Goal: Complete application form: Complete application form

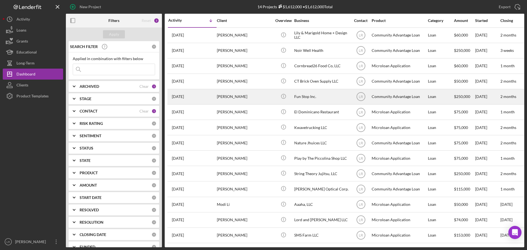
click at [269, 97] on div "[PERSON_NAME]" at bounding box center [244, 96] width 55 height 15
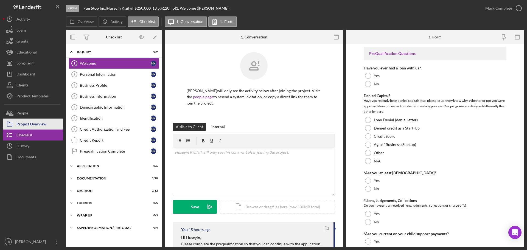
click at [39, 123] on div "Project Overview" at bounding box center [31, 125] width 30 height 12
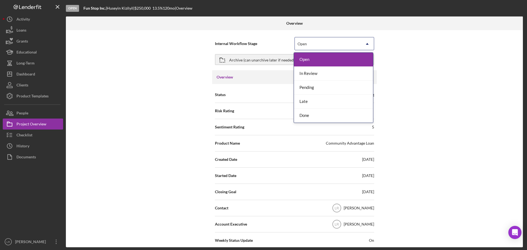
click at [338, 46] on div "Open" at bounding box center [328, 44] width 66 height 13
click at [136, 105] on div "Internal Workflow Stage 5 results available. Use Up and Down to choose options,…" at bounding box center [294, 138] width 457 height 217
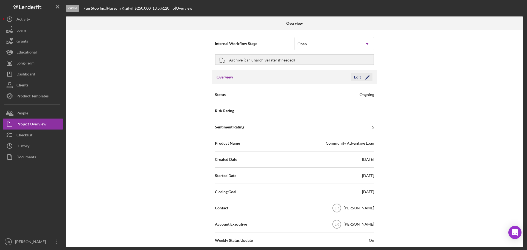
click at [367, 76] on polygon "button" at bounding box center [367, 77] width 4 height 4
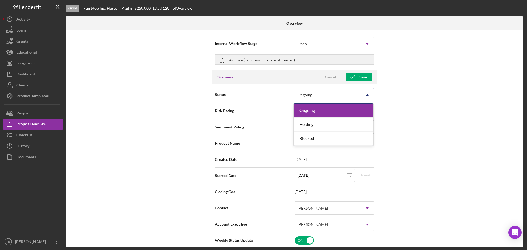
click at [319, 97] on div "Ongoing" at bounding box center [328, 95] width 66 height 13
click at [451, 108] on div "Internal Workflow Stage Open Icon/Dropdown Arrow Archive (can unarchive later i…" at bounding box center [294, 138] width 457 height 217
type textarea "Here's a snapshot of information that has been fully approved, as well as the i…"
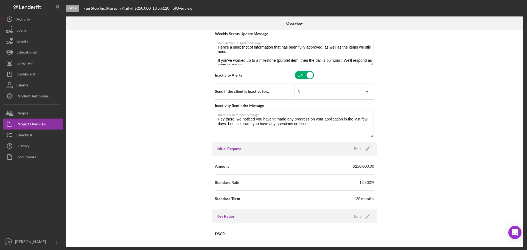
scroll to position [247, 0]
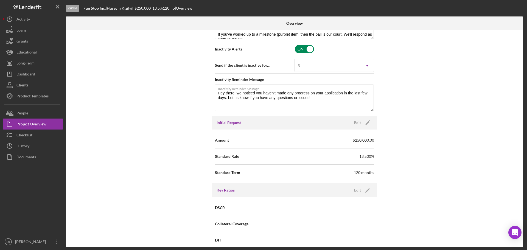
click at [307, 49] on input "checkbox" at bounding box center [304, 49] width 19 height 8
checkbox input "false"
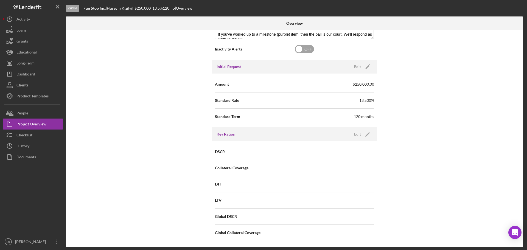
scroll to position [165, 0]
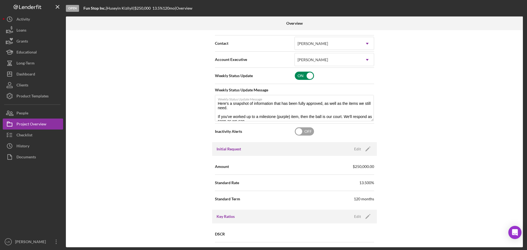
type textarea "Here's a snapshot of information that has been fully approved, as well as the i…"
click at [308, 74] on input "checkbox" at bounding box center [304, 76] width 19 height 8
checkbox input "false"
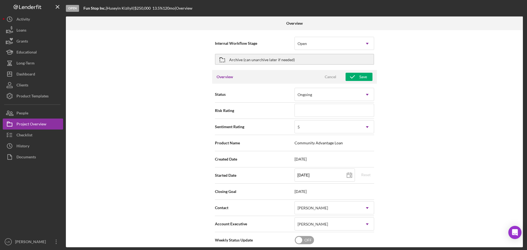
scroll to position [0, 0]
click at [361, 77] on div "Save" at bounding box center [363, 77] width 8 height 8
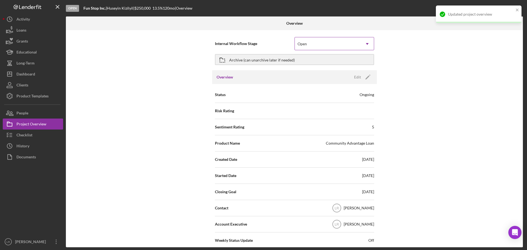
click at [311, 43] on div "Open" at bounding box center [328, 44] width 66 height 13
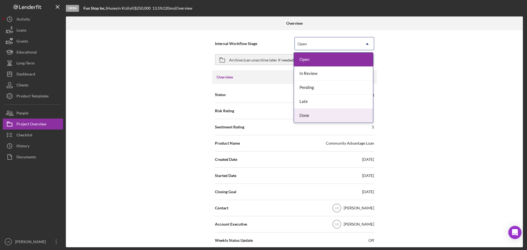
click at [306, 114] on div "Done" at bounding box center [333, 116] width 79 height 14
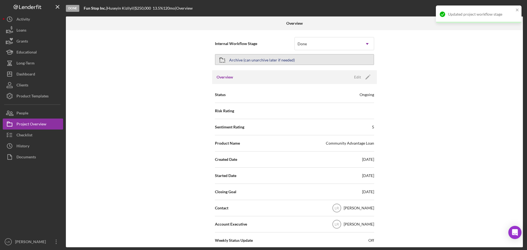
click at [260, 59] on div "Archive (can unarchive later if needed)" at bounding box center [262, 60] width 66 height 10
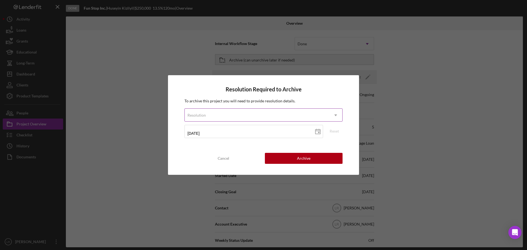
click at [259, 114] on div "Resolution" at bounding box center [257, 115] width 144 height 13
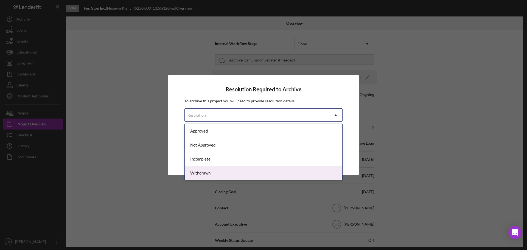
click at [203, 175] on div "Withdrawn" at bounding box center [263, 173] width 157 height 14
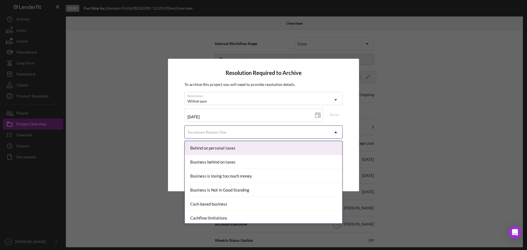
click at [215, 129] on div "Turndown Reason One" at bounding box center [257, 132] width 144 height 13
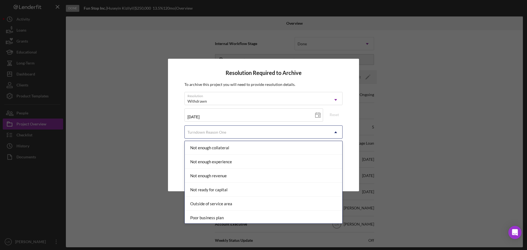
scroll to position [411, 0]
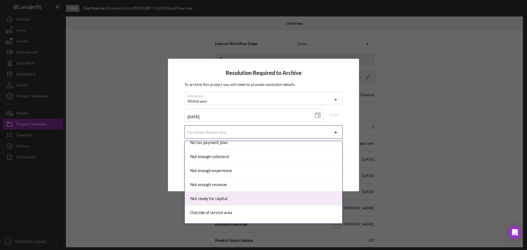
click at [226, 196] on div "Not ready for capital" at bounding box center [263, 199] width 157 height 14
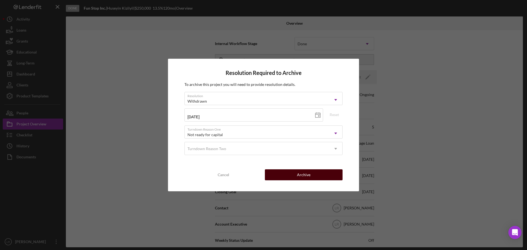
click at [307, 175] on div "Archive" at bounding box center [303, 174] width 13 height 11
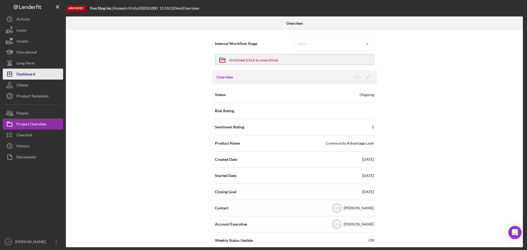
click at [33, 71] on div "Dashboard" at bounding box center [25, 75] width 19 height 12
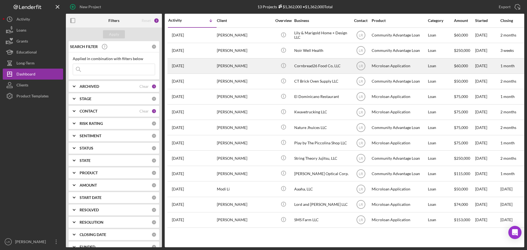
click at [260, 66] on div "[PERSON_NAME]" at bounding box center [244, 66] width 55 height 15
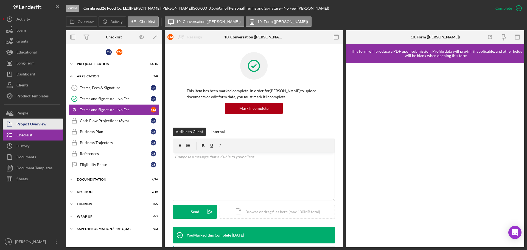
click at [43, 124] on div "Project Overview" at bounding box center [31, 125] width 30 height 12
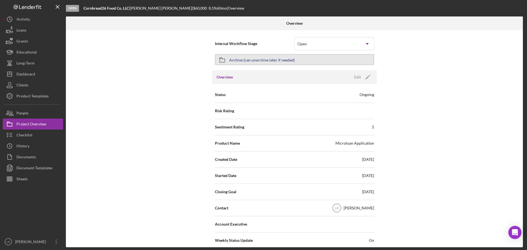
click at [276, 61] on div "Archive (can unarchive later if needed)" at bounding box center [262, 60] width 66 height 10
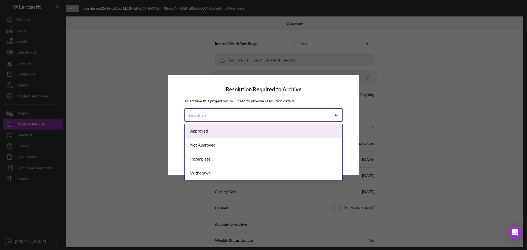
click at [259, 118] on div "Resolution" at bounding box center [257, 115] width 144 height 13
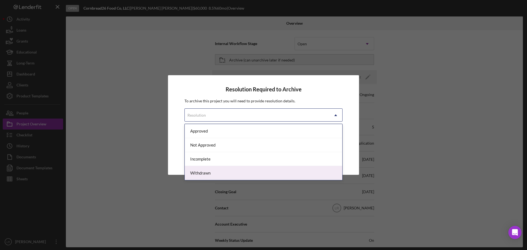
click at [203, 174] on div "Withdrawn" at bounding box center [263, 173] width 157 height 14
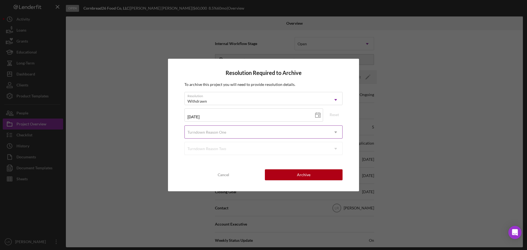
click at [231, 129] on div "Turndown Reason One" at bounding box center [257, 132] width 144 height 13
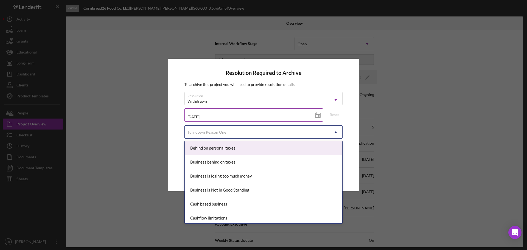
click at [218, 111] on label at bounding box center [255, 110] width 136 height 2
click at [218, 111] on input "[DATE]" at bounding box center [253, 114] width 139 height 13
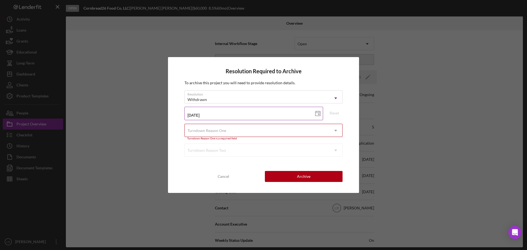
click at [321, 113] on icon at bounding box center [318, 114] width 14 height 14
type input "[DATE]"
click at [221, 135] on div "Turndown Reason One" at bounding box center [257, 130] width 144 height 13
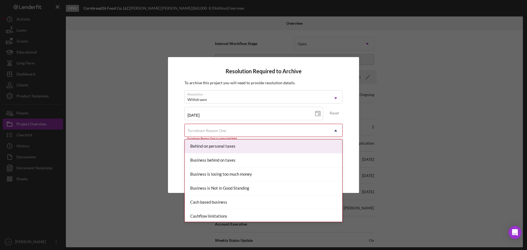
click at [236, 146] on div "Behind on personal taxes" at bounding box center [263, 146] width 157 height 14
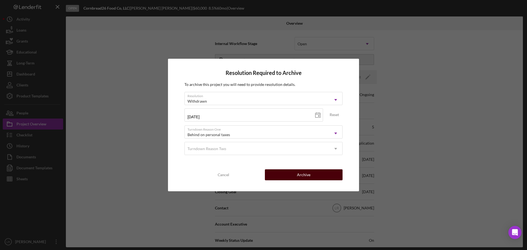
click at [307, 174] on div "Archive" at bounding box center [303, 174] width 13 height 11
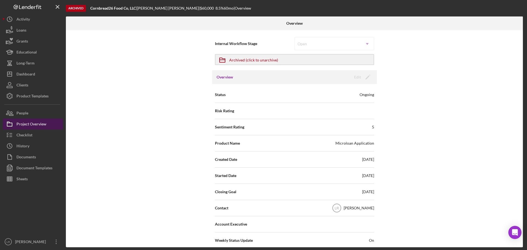
click at [33, 124] on div "Project Overview" at bounding box center [31, 125] width 30 height 12
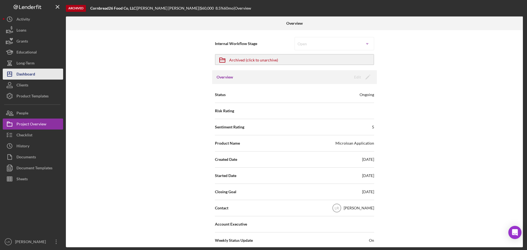
click at [28, 72] on div "Dashboard" at bounding box center [25, 75] width 19 height 12
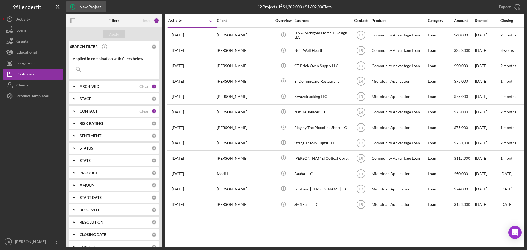
click at [73, 5] on circle "button" at bounding box center [72, 6] width 5 height 5
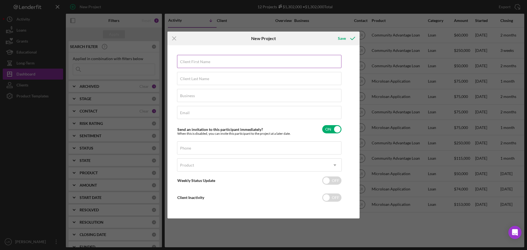
click at [203, 57] on div "Client First Name Required" at bounding box center [259, 62] width 165 height 14
type input "[PERSON_NAME]"
click at [195, 95] on div "Business Required" at bounding box center [259, 96] width 165 height 14
type input "[PERSON_NAME] Within LLC"
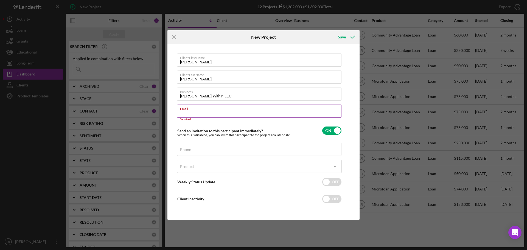
click at [206, 113] on div "Email Required" at bounding box center [259, 113] width 165 height 16
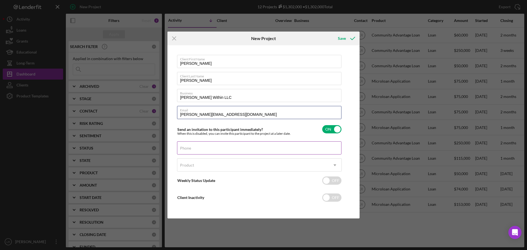
type input "[PERSON_NAME][EMAIL_ADDRESS][DOMAIN_NAME]"
click at [216, 145] on div "Phone" at bounding box center [259, 148] width 165 height 14
click at [191, 146] on label "Phone" at bounding box center [185, 148] width 11 height 4
click at [206, 146] on input "Phone" at bounding box center [259, 147] width 164 height 13
paste input "[PHONE_NUMBER]"
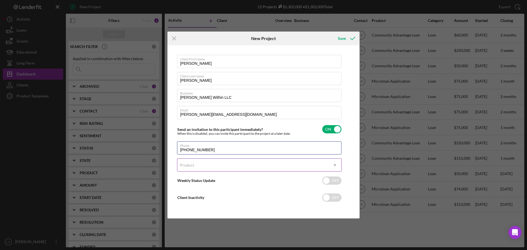
type input "[PHONE_NUMBER]"
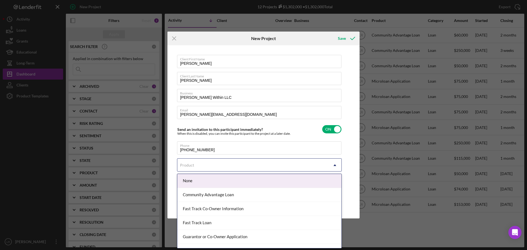
click at [210, 163] on div "Product" at bounding box center [252, 165] width 151 height 13
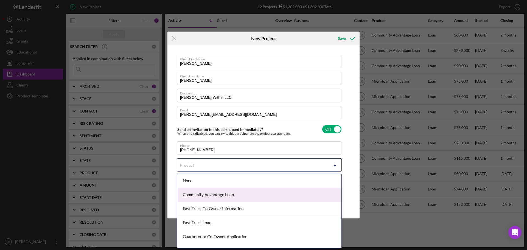
click at [220, 196] on div "Community Advantage Loan" at bounding box center [259, 195] width 164 height 14
checkbox input "true"
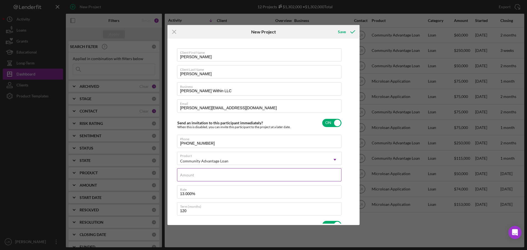
click at [194, 176] on div "Amount" at bounding box center [259, 175] width 165 height 14
click at [199, 176] on input "Amount" at bounding box center [259, 174] width 164 height 13
type input "$1"
type textarea "Here's a snapshot of information that has been fully approved, as well as the i…"
type input "$10"
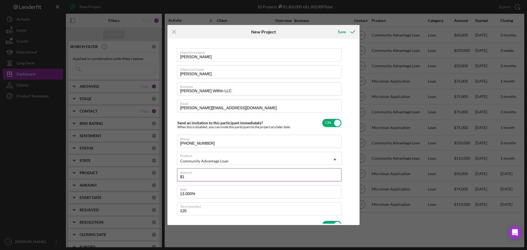
type textarea "Here's a snapshot of information that has been fully approved, as well as the i…"
type input "$100"
type textarea "Here's a snapshot of information that has been fully approved, as well as the i…"
type input "$1,000"
type textarea "Here's a snapshot of information that has been fully approved, as well as the i…"
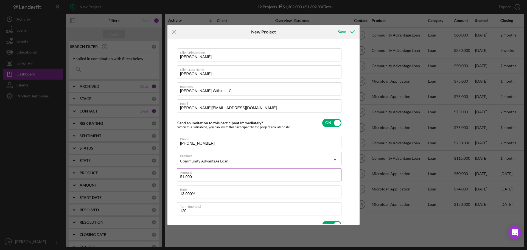
type input "$10,000"
type textarea "Here's a snapshot of information that has been fully approved, as well as the i…"
type input "$100,000"
type textarea "Here's a snapshot of information that has been fully approved, as well as the i…"
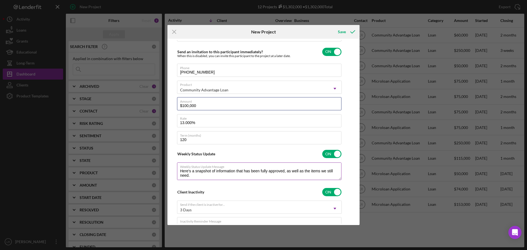
scroll to position [82, 0]
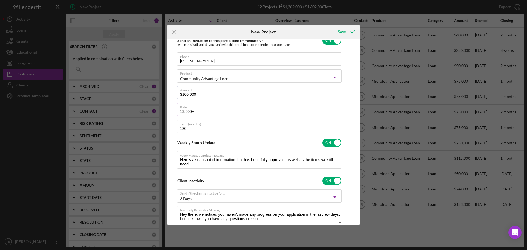
type input "$100,000"
type textarea "Here's a snapshot of information that has been fully approved, as well as the i…"
click at [189, 112] on input "13.000%" at bounding box center [259, 109] width 164 height 13
click at [187, 112] on input "13.000%" at bounding box center [259, 109] width 164 height 13
type input "13.00%"
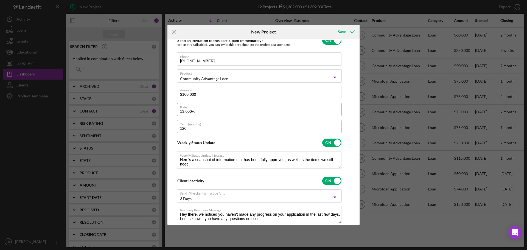
type textarea "Here's a snapshot of information that has been fully approved, as well as the i…"
type input "13.500%"
type textarea "Here's a snapshot of information that has been fully approved, as well as the i…"
type input "13.500%"
click at [346, 123] on div "Client First Name [PERSON_NAME] Client Last Name [PERSON_NAME] Business [PERSON…" at bounding box center [263, 132] width 189 height 184
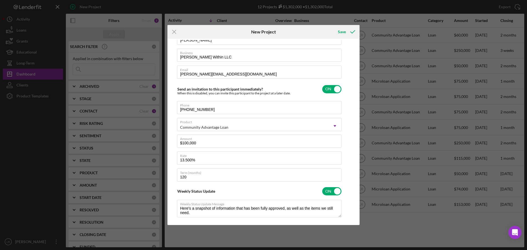
scroll to position [0, 0]
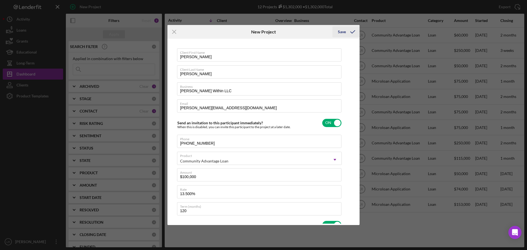
click at [342, 32] on div "Save" at bounding box center [342, 31] width 8 height 11
type textarea "Here's a snapshot of information that has been fully approved, as well as the i…"
checkbox input "false"
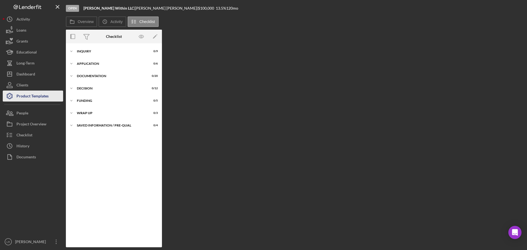
click at [38, 97] on div "Product Templates" at bounding box center [32, 97] width 32 height 12
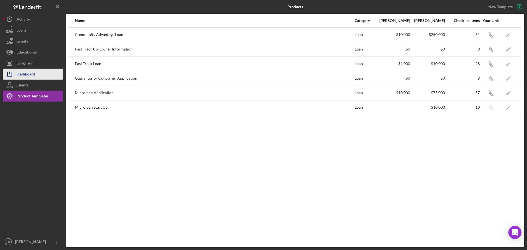
click at [34, 73] on div "Dashboard" at bounding box center [25, 75] width 19 height 12
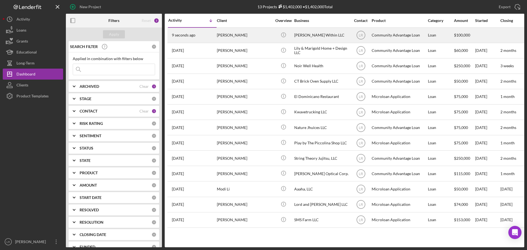
click at [267, 36] on div "[PERSON_NAME]" at bounding box center [244, 35] width 55 height 15
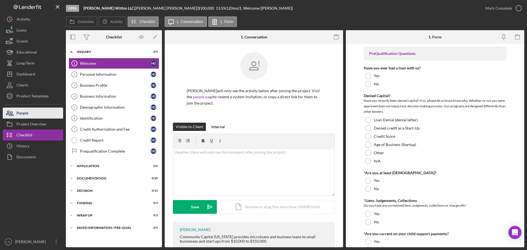
click at [27, 113] on div "People" at bounding box center [22, 114] width 12 height 12
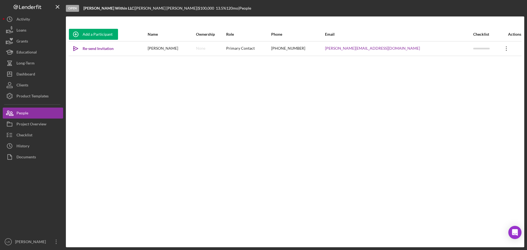
click at [500, 47] on icon "Icon/Overflow" at bounding box center [506, 49] width 14 height 14
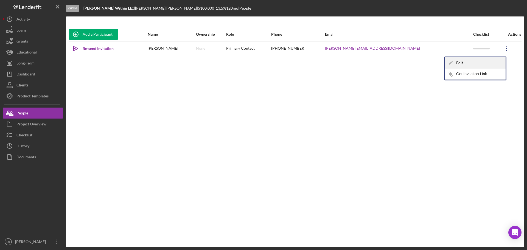
click at [469, 61] on div "Icon/Edit Edit" at bounding box center [475, 62] width 60 height 11
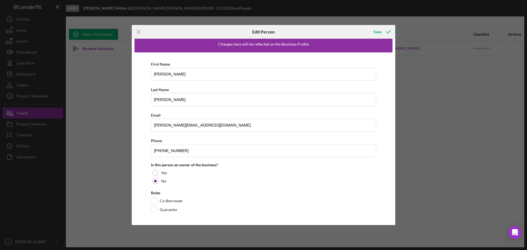
scroll to position [7, 0]
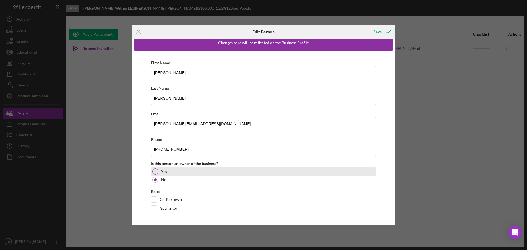
click at [155, 172] on div at bounding box center [155, 171] width 6 height 6
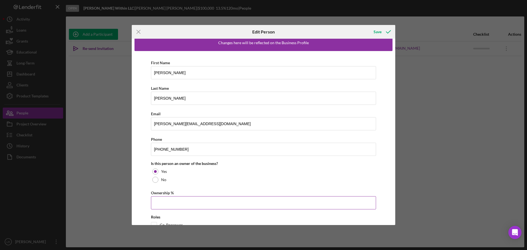
click at [162, 203] on input "Ownership %" at bounding box center [263, 202] width 225 height 13
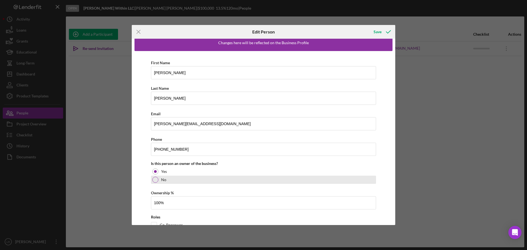
type input "100.00%"
click at [219, 183] on div "No" at bounding box center [263, 180] width 225 height 8
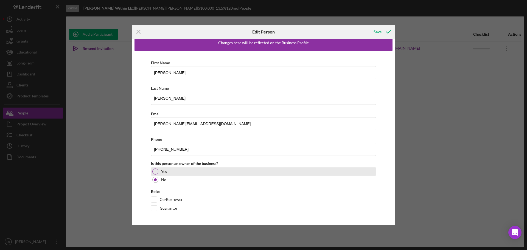
click at [154, 173] on div at bounding box center [155, 171] width 6 height 6
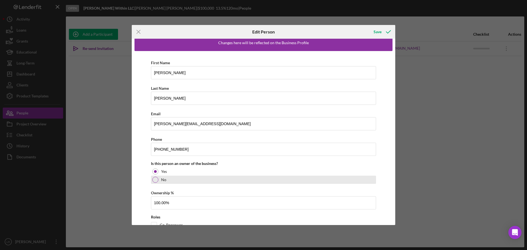
click at [205, 178] on div "No" at bounding box center [263, 180] width 225 height 8
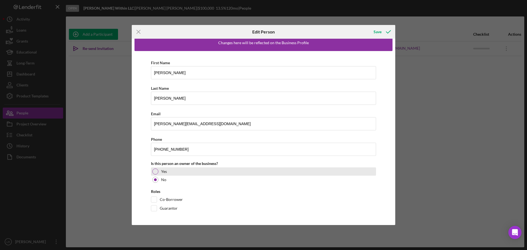
click at [158, 169] on div "Yes" at bounding box center [263, 171] width 225 height 8
click at [136, 175] on div "First Name [PERSON_NAME] Last Name [PERSON_NAME] Email [PERSON_NAME][EMAIL_ADDR…" at bounding box center [263, 149] width 258 height 197
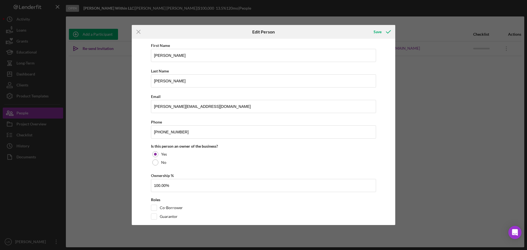
scroll to position [32, 0]
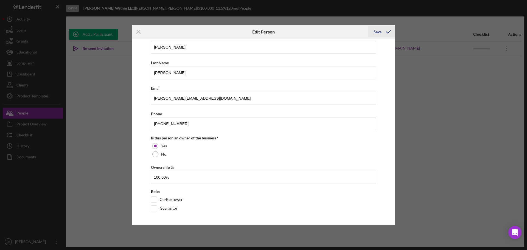
click at [386, 35] on icon "button" at bounding box center [388, 32] width 14 height 14
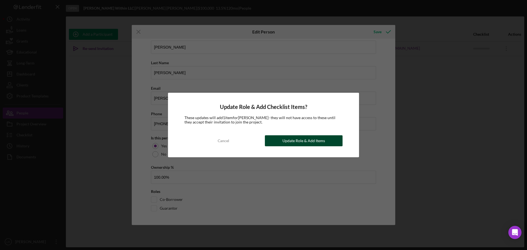
click at [316, 142] on div "Update Role & Add Items" at bounding box center [303, 140] width 43 height 11
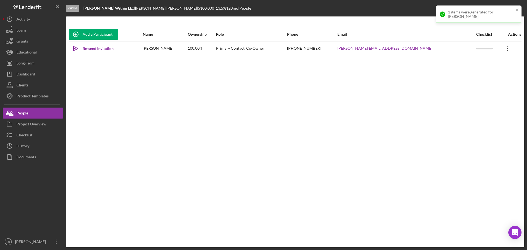
click at [501, 49] on icon "Icon/Overflow" at bounding box center [508, 49] width 14 height 14
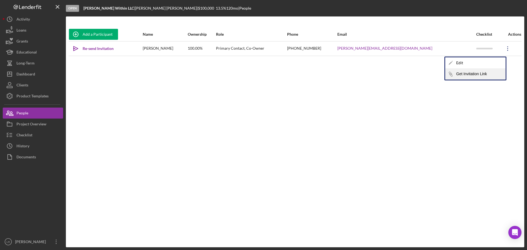
click at [471, 73] on button "Icon/Link Get Invitation Link" at bounding box center [475, 74] width 60 height 11
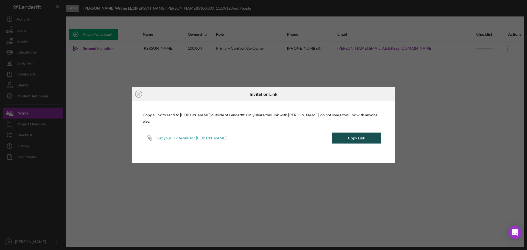
click at [357, 134] on div "Copy Link" at bounding box center [356, 138] width 17 height 11
